Goal: Use online tool/utility: Utilize a website feature to perform a specific function

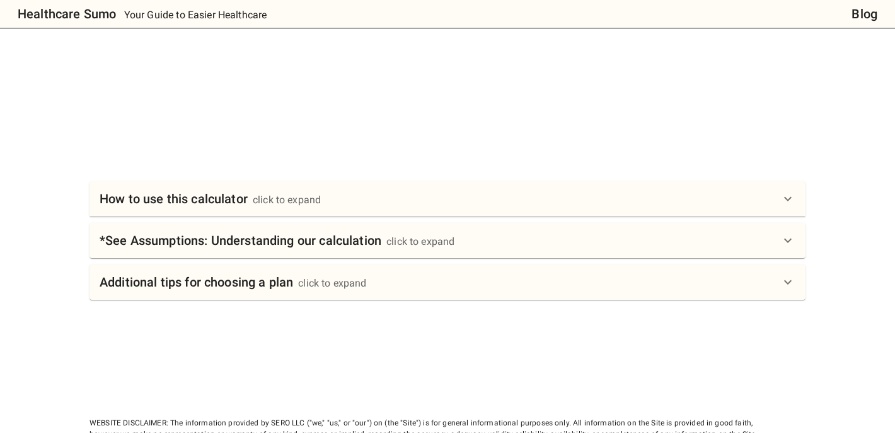
scroll to position [662, 0]
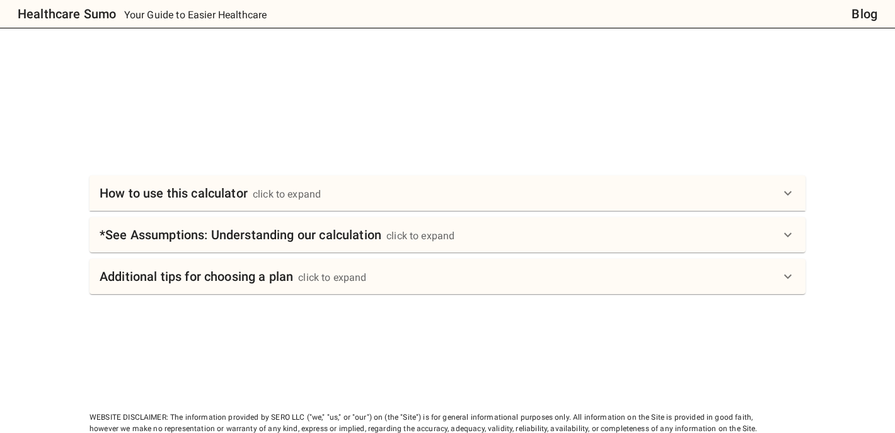
click at [289, 189] on div "click to expand" at bounding box center [287, 194] width 68 height 15
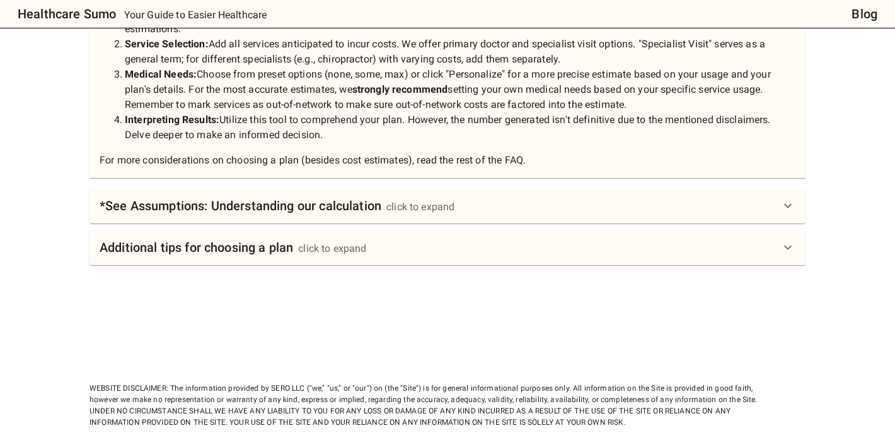
scroll to position [936, 0]
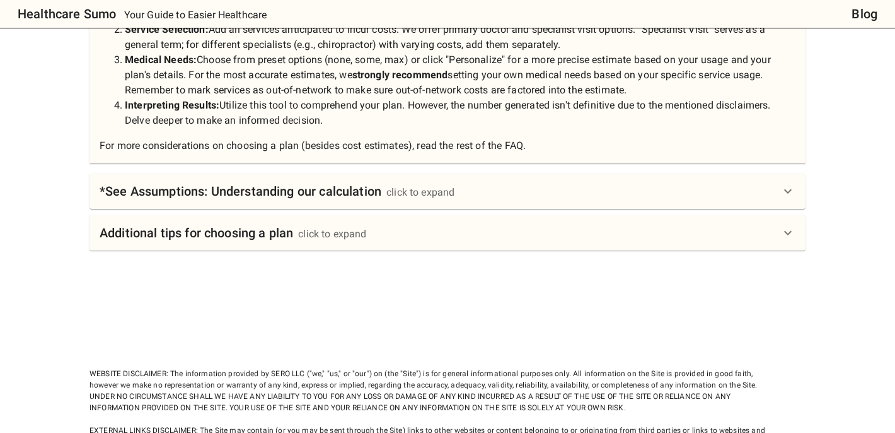
click at [289, 189] on h6 "*See Assumptions: Understanding our calculation" at bounding box center [241, 191] width 282 height 20
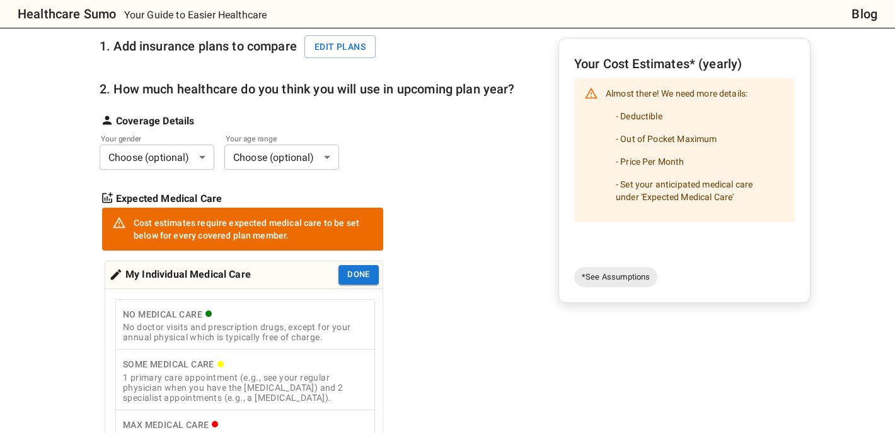
scroll to position [197, 0]
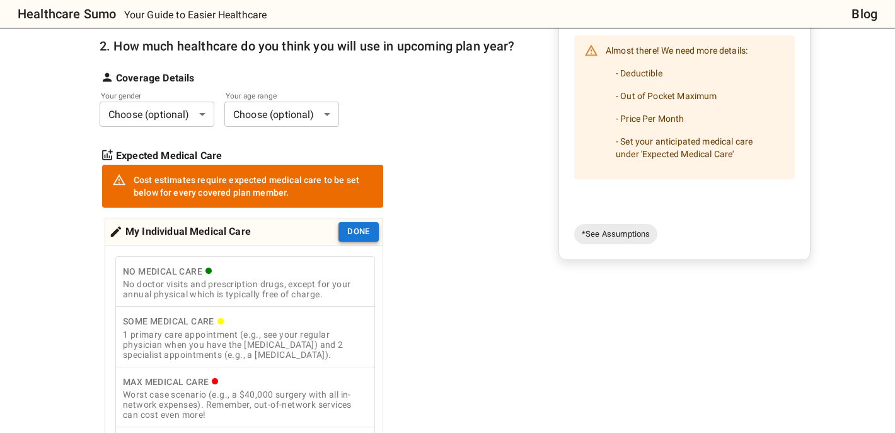
click at [363, 231] on button "Done" at bounding box center [359, 232] width 40 height 20
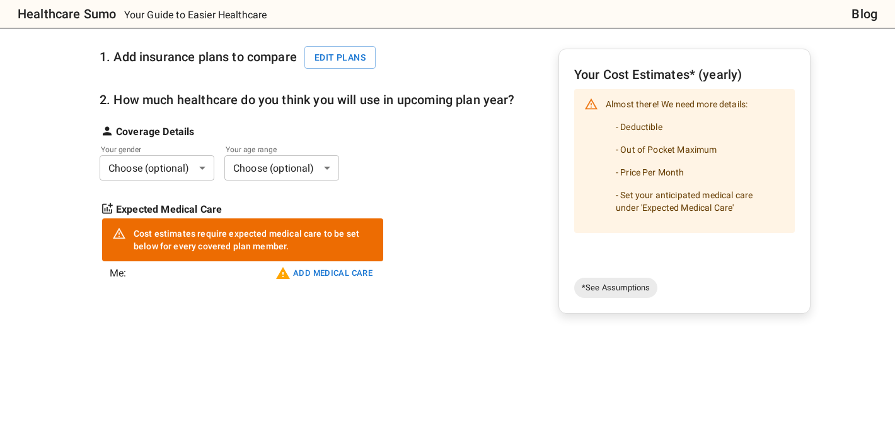
scroll to position [140, 0]
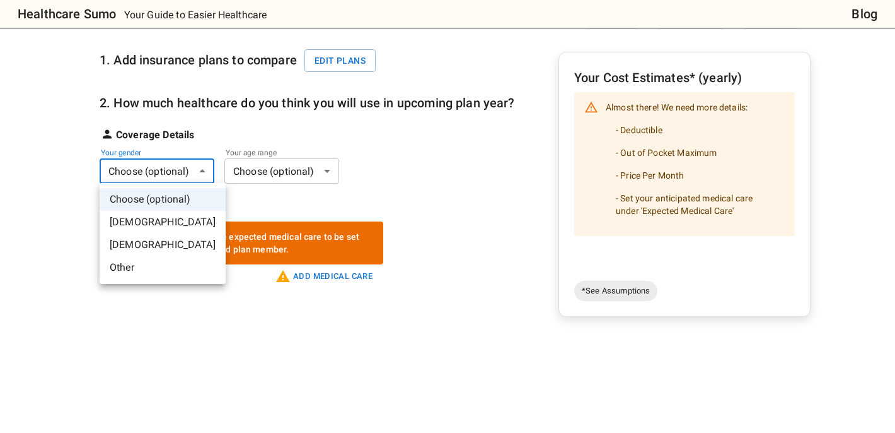
click at [153, 216] on li "[DEMOGRAPHIC_DATA]" at bounding box center [163, 222] width 126 height 23
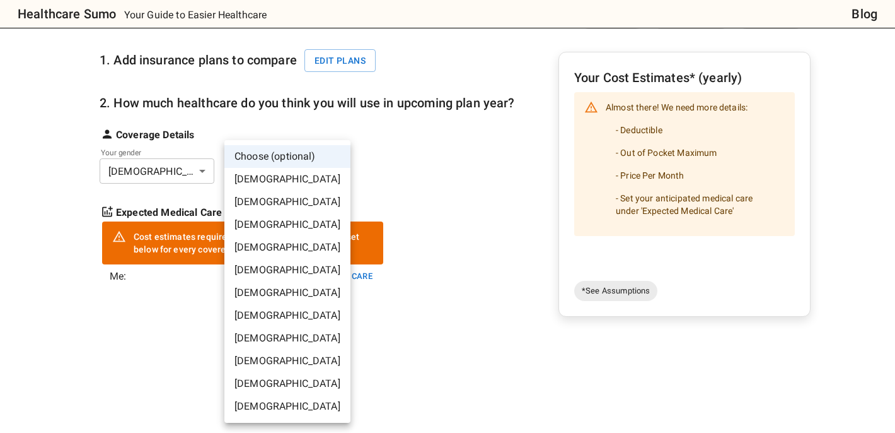
click at [262, 285] on li "[DEMOGRAPHIC_DATA]" at bounding box center [287, 292] width 126 height 23
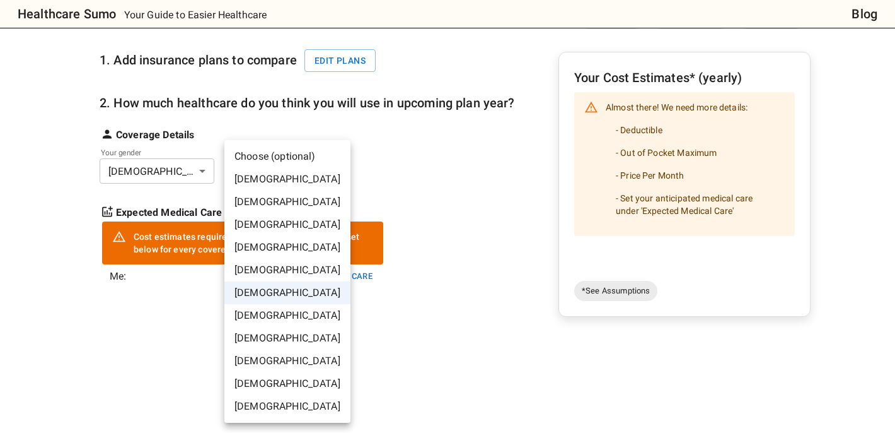
click at [262, 314] on li "[DEMOGRAPHIC_DATA]" at bounding box center [287, 315] width 126 height 23
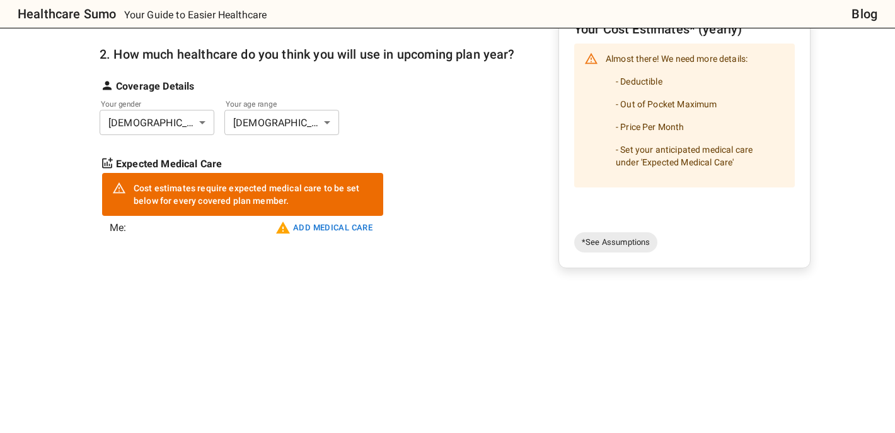
scroll to position [198, 0]
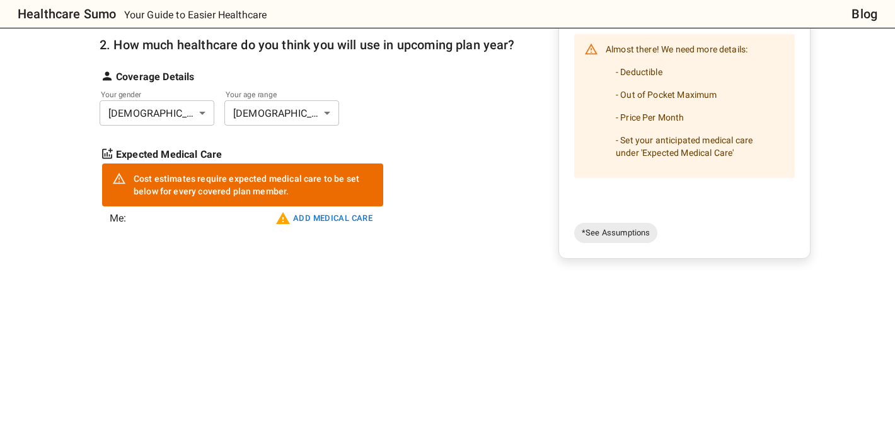
click at [167, 179] on div "Cost estimates require expected medical care to be set below for every covered …" at bounding box center [254, 184] width 240 height 35
click at [339, 216] on button "Add medical care" at bounding box center [323, 218] width 103 height 20
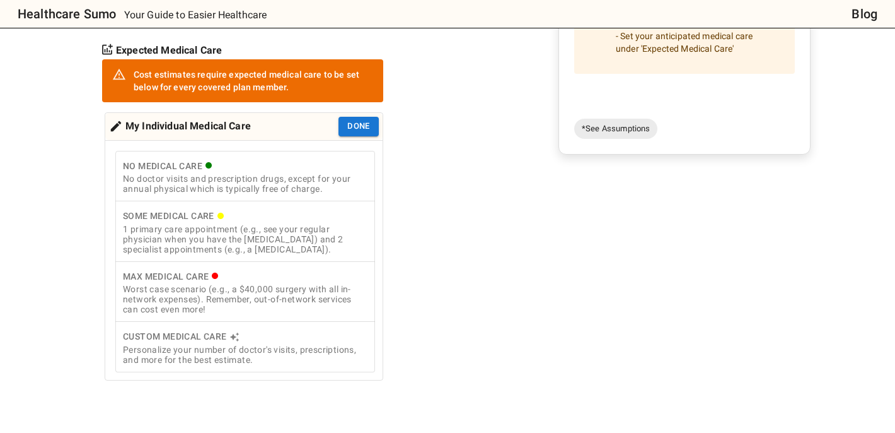
scroll to position [305, 0]
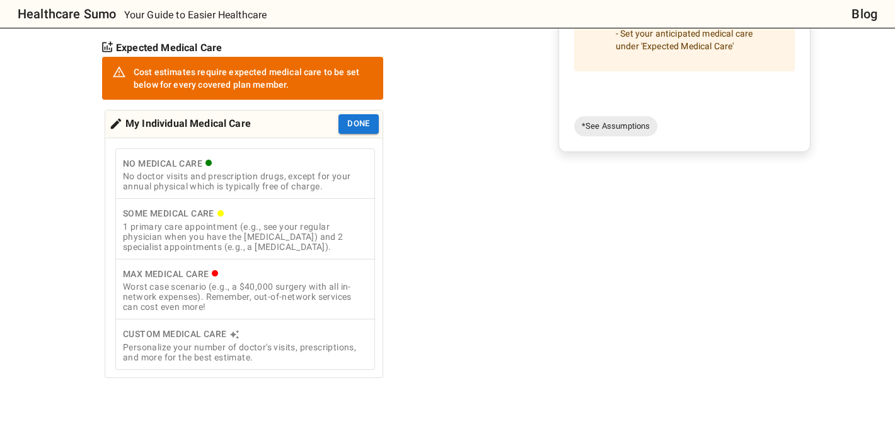
click at [189, 224] on div "1 primary care appointment (e.g., see your regular physician when you have the …" at bounding box center [245, 236] width 245 height 30
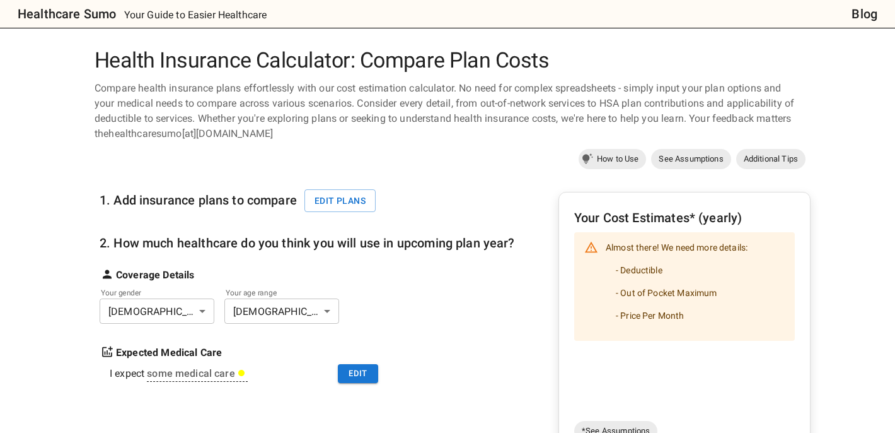
scroll to position [0, 0]
click at [360, 199] on button "Edit plans" at bounding box center [340, 200] width 71 height 23
